Goal: Navigation & Orientation: Find specific page/section

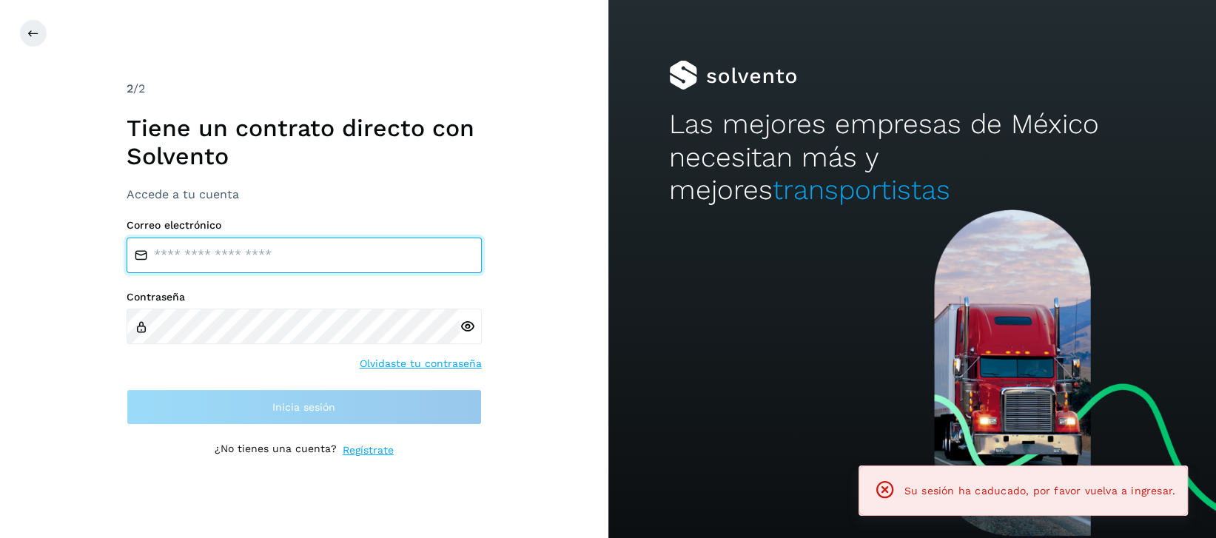
click at [265, 269] on input "email" at bounding box center [304, 256] width 355 height 36
type input "**********"
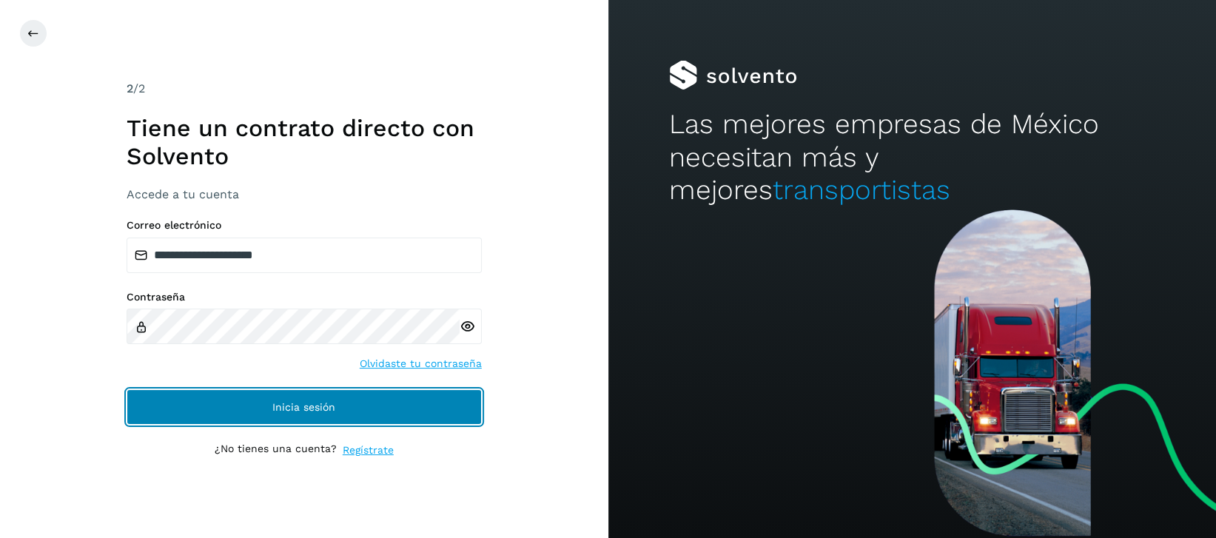
click at [306, 407] on span "Inicia sesión" at bounding box center [303, 407] width 63 height 10
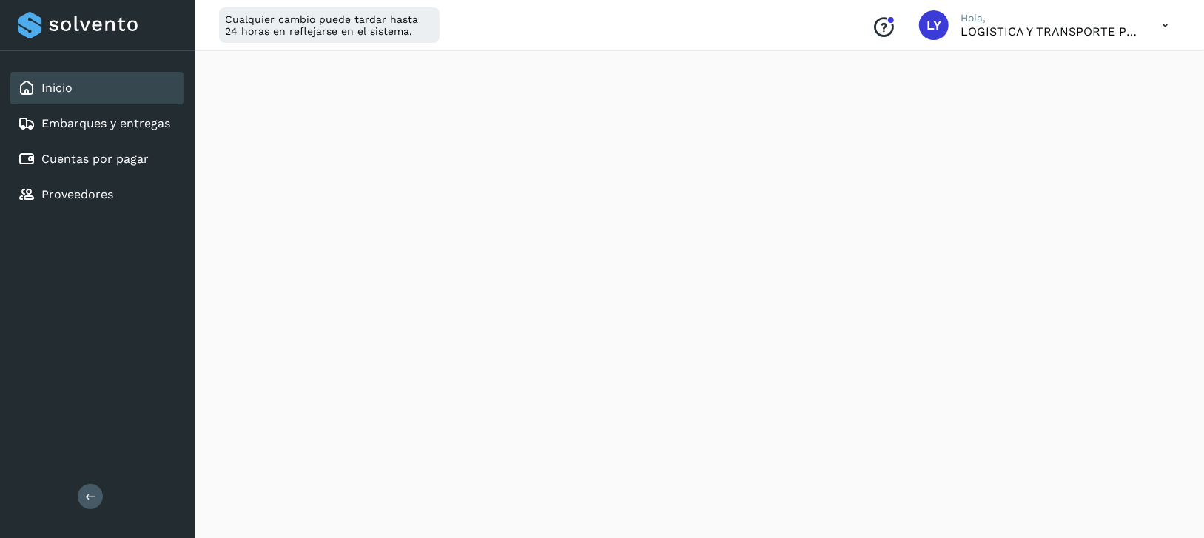
scroll to position [444, 0]
click at [134, 156] on link "Cuentas por pagar" at bounding box center [94, 159] width 107 height 14
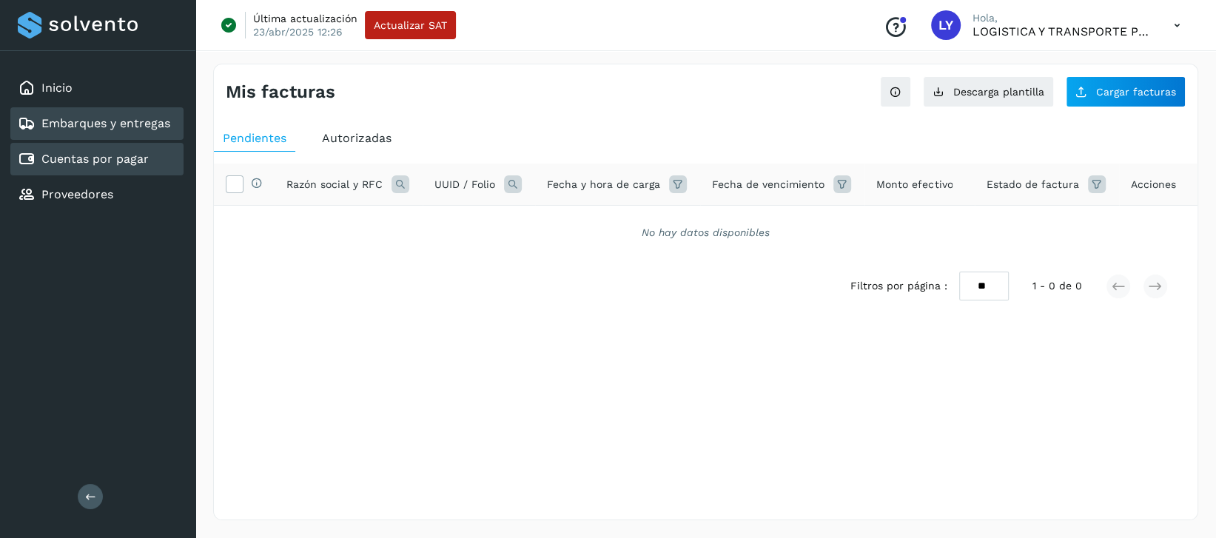
click at [150, 118] on link "Embarques y entregas" at bounding box center [105, 123] width 129 height 14
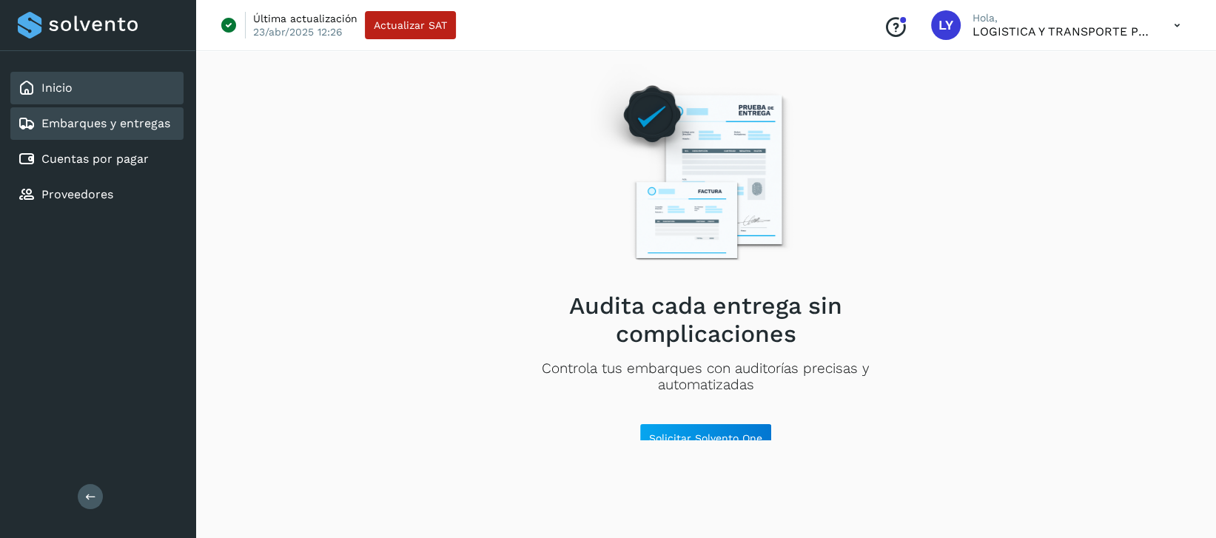
click at [134, 89] on div "Inicio" at bounding box center [96, 88] width 173 height 33
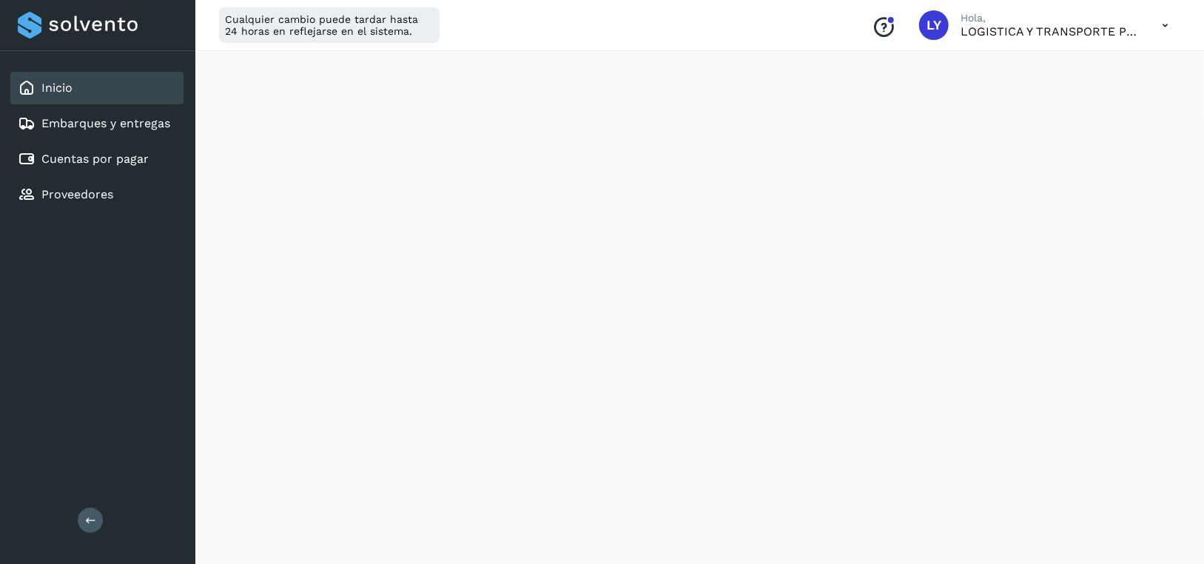
scroll to position [148, 0]
